Goal: Check status: Check status

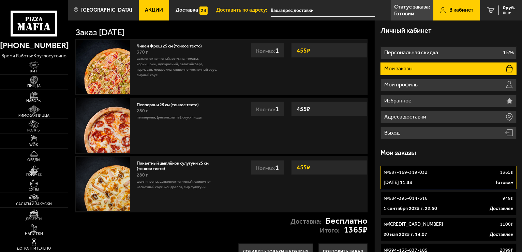
scroll to position [220, 0]
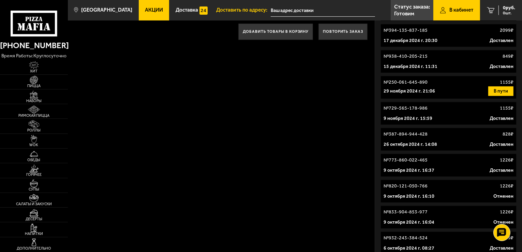
type input "[STREET_ADDRESS]"
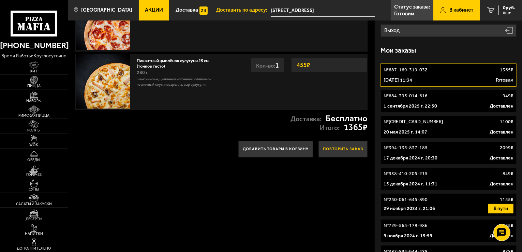
scroll to position [136, 0]
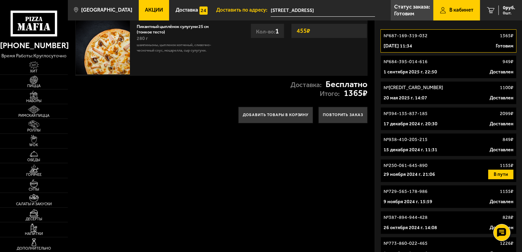
click at [409, 49] on p "[DATE] 11:34" at bounding box center [398, 46] width 29 height 7
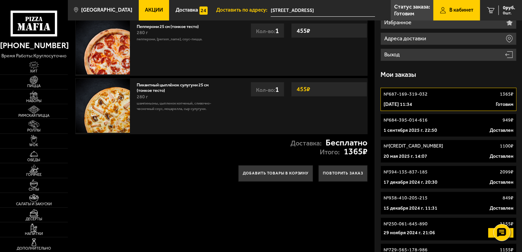
scroll to position [102, 0]
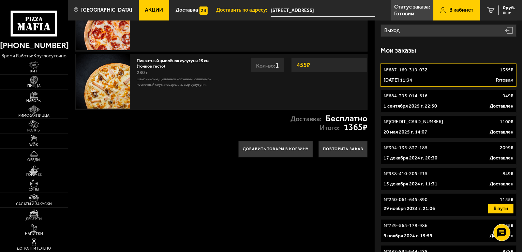
click at [409, 75] on link "№ 687-169-319-032 1365 ₽ [DATE] 11:34 Готовим" at bounding box center [449, 74] width 136 height 23
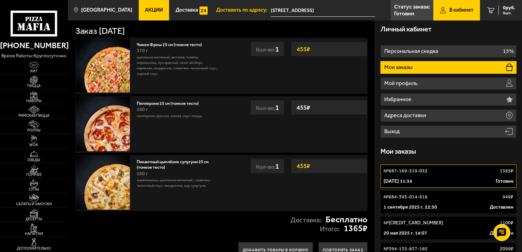
scroll to position [0, 0]
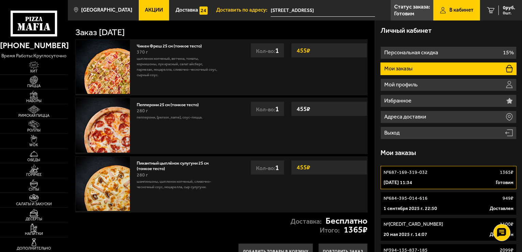
click at [2, 39] on div "(812) 333 22 22 время работы: круглосуточно" at bounding box center [34, 48] width 68 height 24
type input "[STREET_ADDRESS]"
click at [429, 177] on link "№ 687-169-319-032 1365 ₽ [DATE] 11:34 Готовим" at bounding box center [449, 177] width 136 height 23
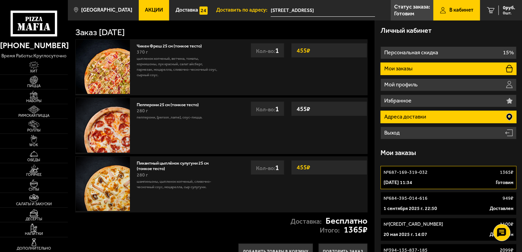
click at [427, 115] on p "Адреса доставки" at bounding box center [405, 116] width 43 height 5
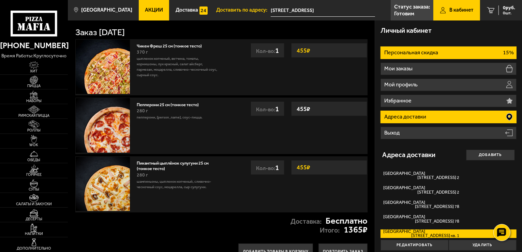
click at [419, 55] on p "Персональная скидка" at bounding box center [411, 52] width 55 height 5
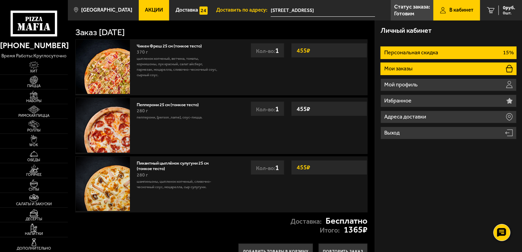
click at [413, 63] on li "Мои заказы" at bounding box center [449, 68] width 136 height 13
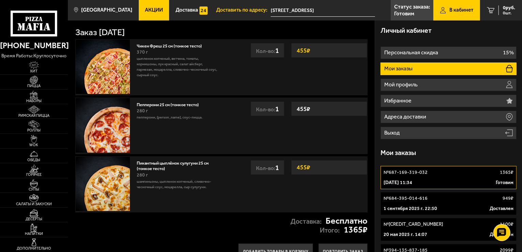
click at [412, 182] on p "[DATE] 11:34" at bounding box center [398, 182] width 29 height 7
click at [313, 11] on input "[STREET_ADDRESS]" at bounding box center [323, 10] width 104 height 13
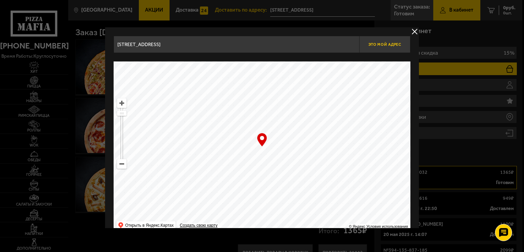
click at [391, 45] on span "Это мой адрес" at bounding box center [384, 44] width 33 height 4
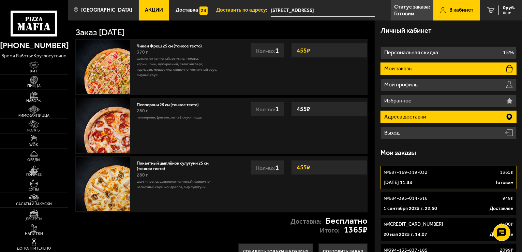
click at [409, 115] on p "Адреса доставки" at bounding box center [405, 116] width 43 height 5
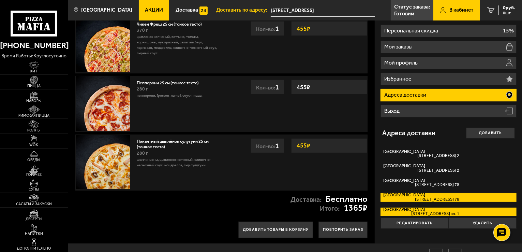
scroll to position [34, 0]
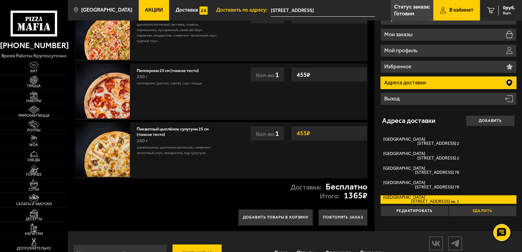
click at [473, 208] on button "Удалить" at bounding box center [483, 210] width 68 height 11
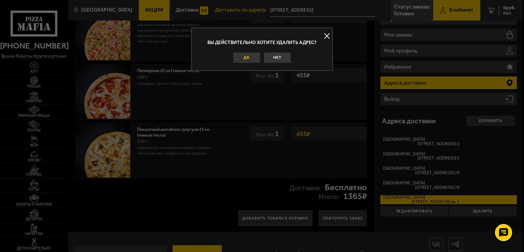
click at [248, 56] on button "Да" at bounding box center [246, 57] width 27 height 11
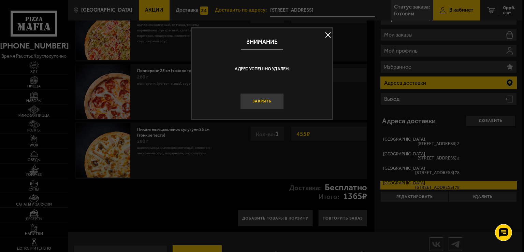
click at [263, 99] on button "Закрыть" at bounding box center [262, 101] width 44 height 16
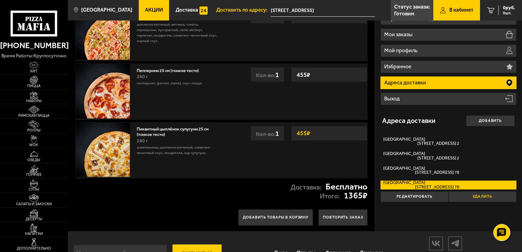
click at [465, 197] on button "Удалить" at bounding box center [483, 196] width 68 height 11
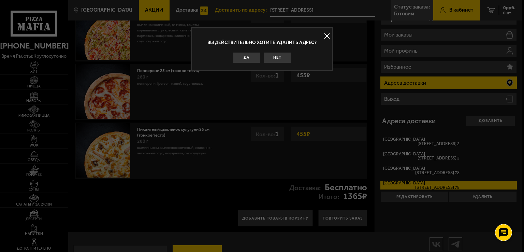
click at [239, 58] on button "Да" at bounding box center [246, 57] width 27 height 11
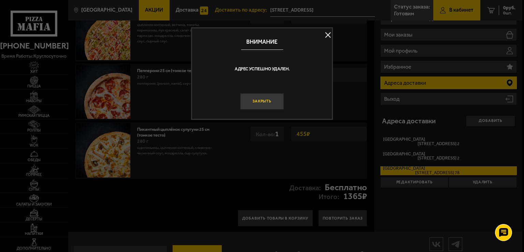
click at [261, 101] on button "Закрыть" at bounding box center [262, 101] width 44 height 16
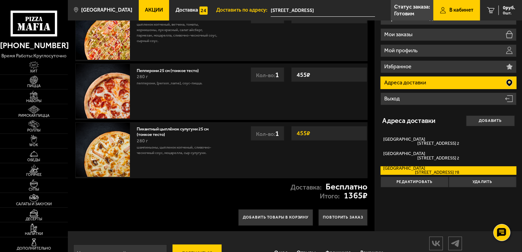
click at [475, 189] on div "Личный кабинет Персональная скидка 15% Мои заказы Мой профиль Избранное Адреса …" at bounding box center [448, 108] width 147 height 245
click at [472, 186] on button "Удалить" at bounding box center [483, 181] width 68 height 11
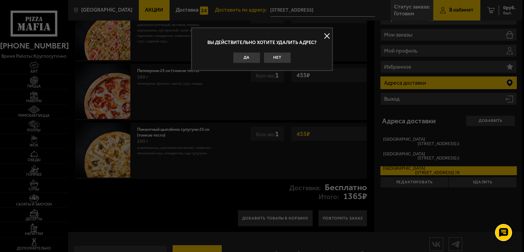
click at [243, 59] on button "Да" at bounding box center [246, 57] width 27 height 11
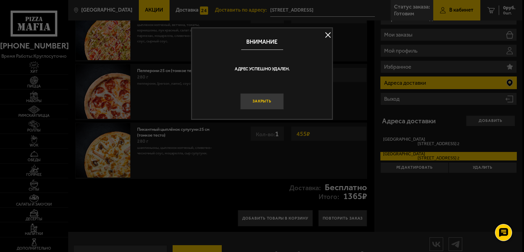
click at [259, 101] on button "Закрыть" at bounding box center [262, 101] width 44 height 16
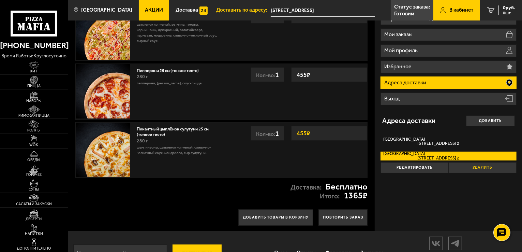
click at [459, 170] on button "Удалить" at bounding box center [483, 167] width 68 height 11
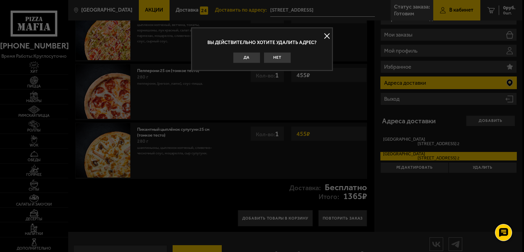
click at [238, 55] on button "Да" at bounding box center [246, 57] width 27 height 11
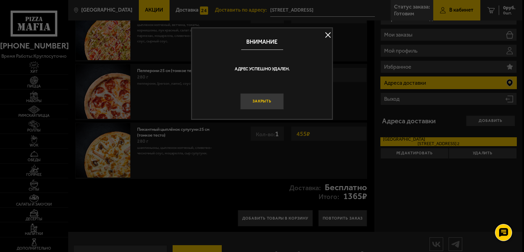
click at [258, 101] on button "Закрыть" at bounding box center [262, 101] width 44 height 16
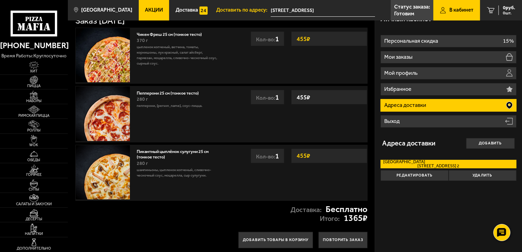
scroll to position [0, 0]
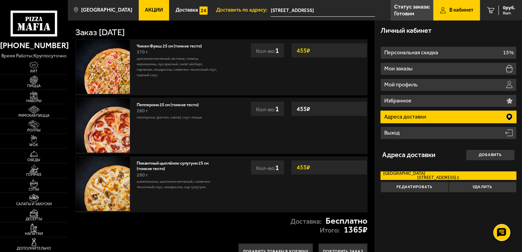
click at [453, 12] on span "В кабинет" at bounding box center [462, 10] width 24 height 5
click at [419, 10] on p "Статус заказа:" at bounding box center [412, 6] width 36 height 5
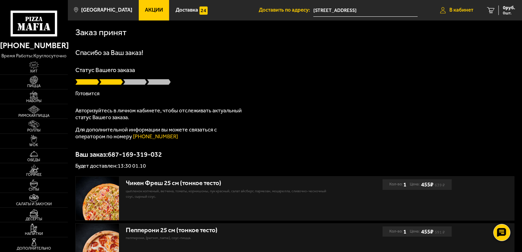
click at [463, 14] on link "В кабинет" at bounding box center [457, 10] width 47 height 20
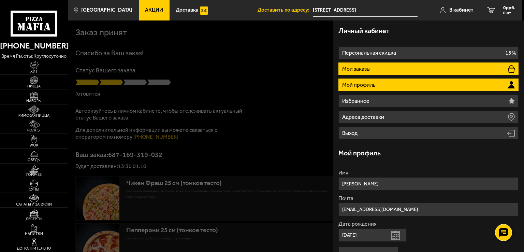
click at [390, 67] on li "Мои заказы" at bounding box center [428, 68] width 180 height 13
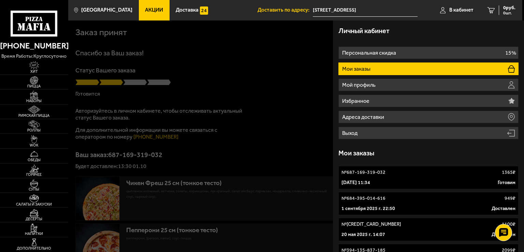
click at [273, 88] on div at bounding box center [330, 146] width 524 height 252
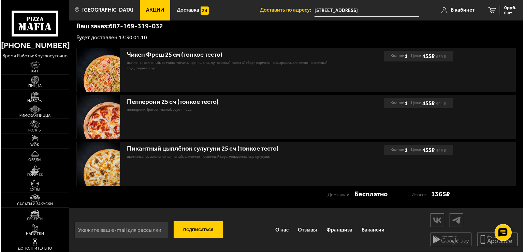
scroll to position [26, 0]
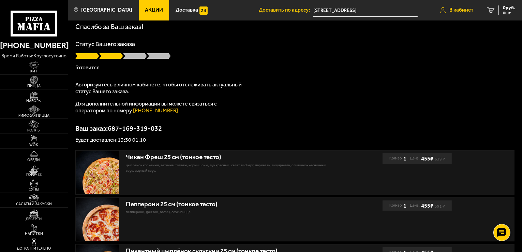
click at [455, 13] on span "В кабинет" at bounding box center [462, 10] width 24 height 5
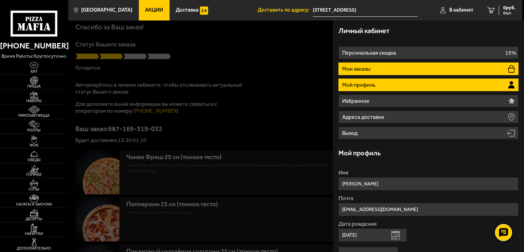
click at [382, 66] on li "Мои заказы" at bounding box center [428, 68] width 180 height 13
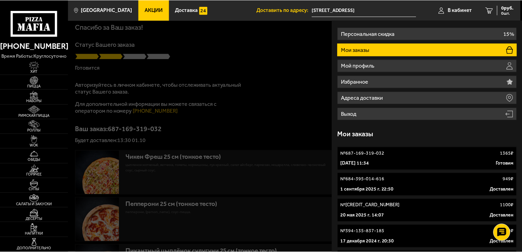
scroll to position [68, 0]
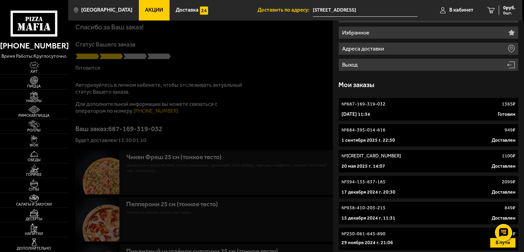
click at [363, 103] on p "№ 687-169-319-032" at bounding box center [363, 104] width 44 height 7
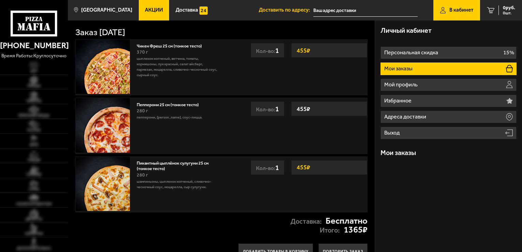
type input "[STREET_ADDRESS]"
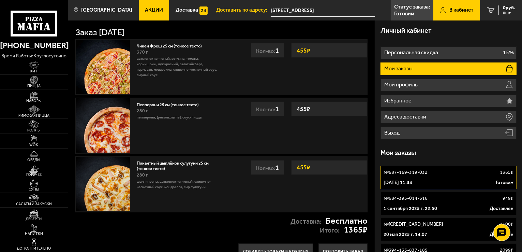
click at [222, 223] on div "Доставка: Бесплатно Итого: 1365 ₽" at bounding box center [221, 225] width 307 height 26
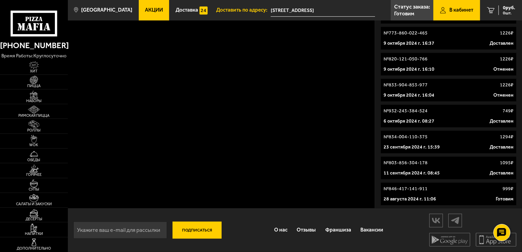
scroll to position [347, 0]
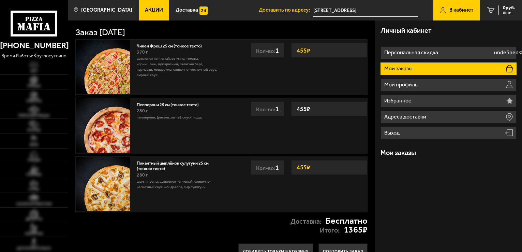
scroll to position [57, 0]
